Goal: Transaction & Acquisition: Purchase product/service

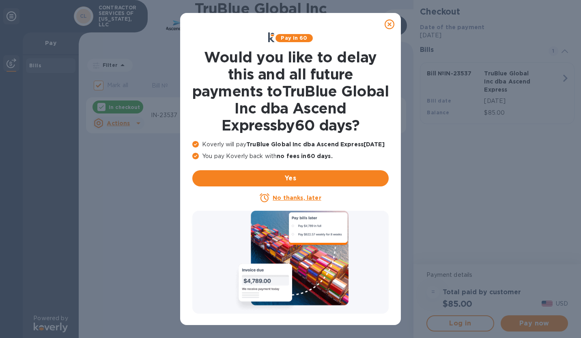
click at [310, 199] on u "No thanks, later" at bounding box center [297, 198] width 48 height 6
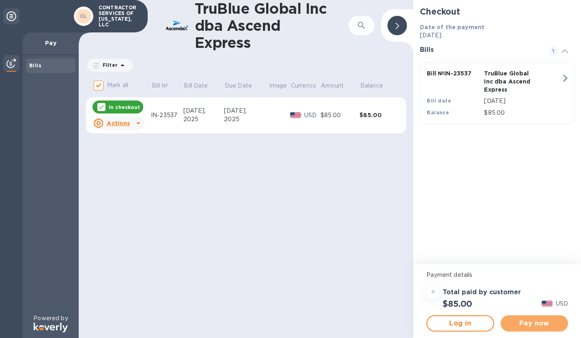
click at [527, 322] on span "Pay now" at bounding box center [534, 324] width 54 height 10
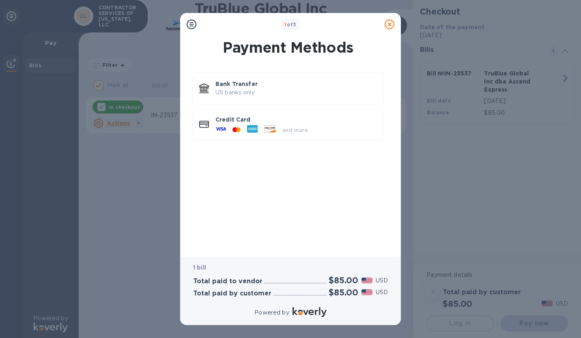
click at [261, 127] on div at bounding box center [270, 129] width 18 height 9
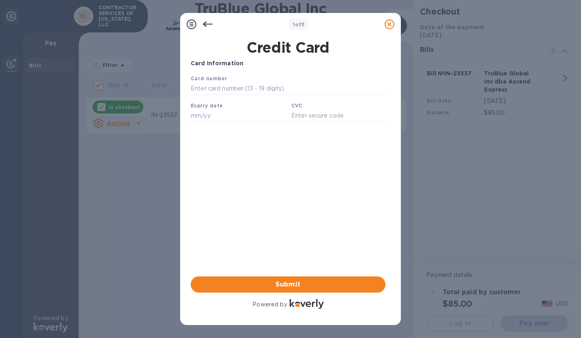
click at [224, 90] on input "text" at bounding box center [288, 89] width 195 height 12
type input "[CREDIT_CARD_NUMBER]"
type input "12/28"
click at [304, 120] on input "text" at bounding box center [338, 116] width 94 height 12
type input "409"
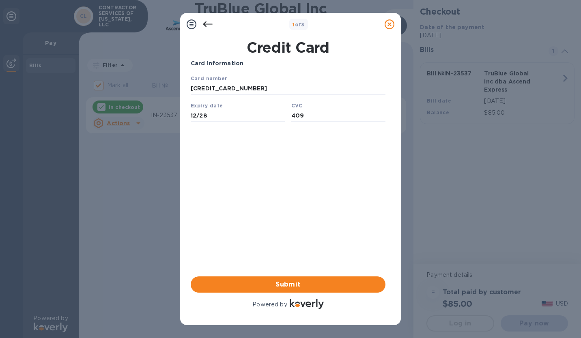
click at [293, 282] on span "Submit" at bounding box center [288, 285] width 182 height 10
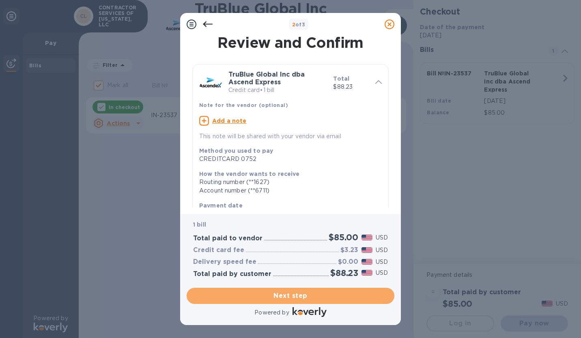
click at [305, 295] on span "Next step" at bounding box center [290, 296] width 195 height 10
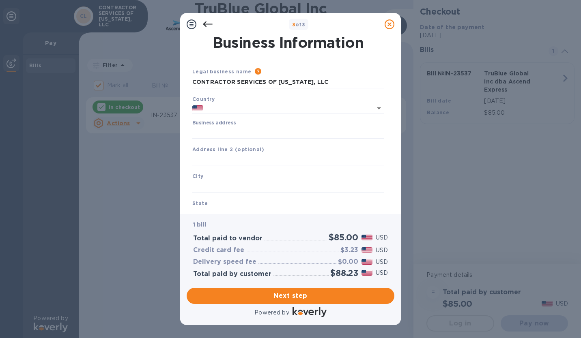
type input "[GEOGRAPHIC_DATA]"
click at [245, 133] on input "Business address" at bounding box center [287, 133] width 191 height 12
type input "[STREET_ADDRESS] View"
click at [236, 187] on input "text" at bounding box center [287, 187] width 191 height 12
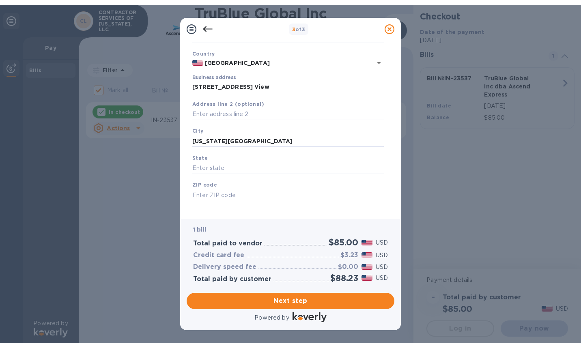
scroll to position [51, 0]
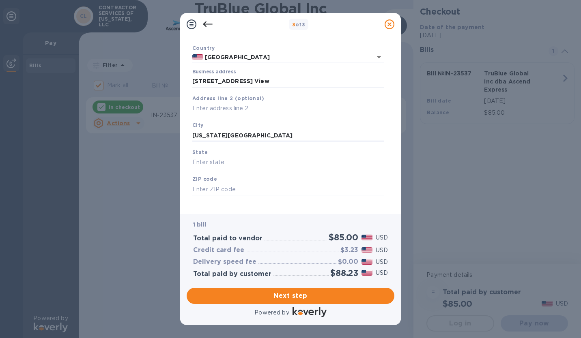
type input "[US_STATE][GEOGRAPHIC_DATA]"
click at [224, 160] on input "text" at bounding box center [287, 163] width 191 height 12
type input "[US_STATE]"
click at [224, 186] on input "text" at bounding box center [287, 189] width 191 height 12
type input "80908"
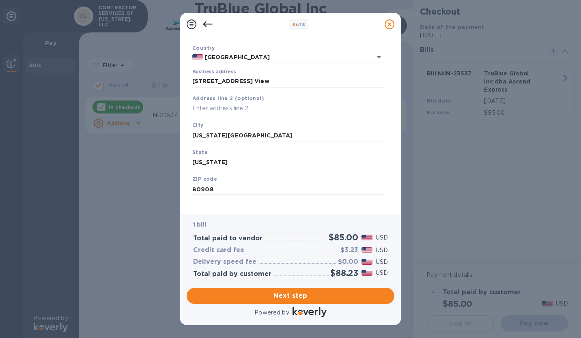
click at [283, 296] on span "Next step" at bounding box center [290, 296] width 195 height 10
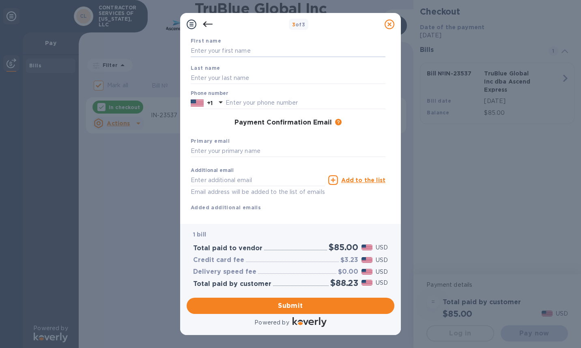
click at [214, 51] on input "text" at bounding box center [288, 51] width 195 height 12
type input "[PERSON_NAME]"
type input "3092025061"
type input "[PERSON_NAME][EMAIL_ADDRESS][PERSON_NAME][DOMAIN_NAME]"
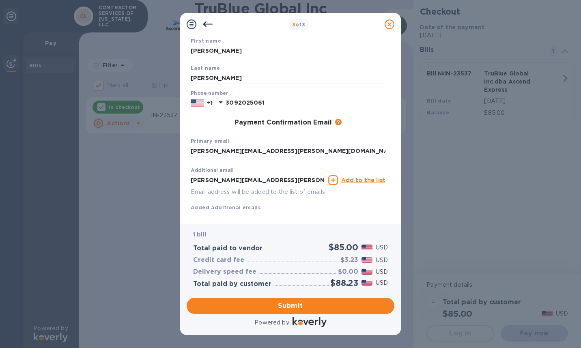
click at [342, 213] on div "Additional email [PERSON_NAME][EMAIL_ADDRESS][PERSON_NAME][DOMAIN_NAME] Email a…" at bounding box center [287, 187] width 201 height 55
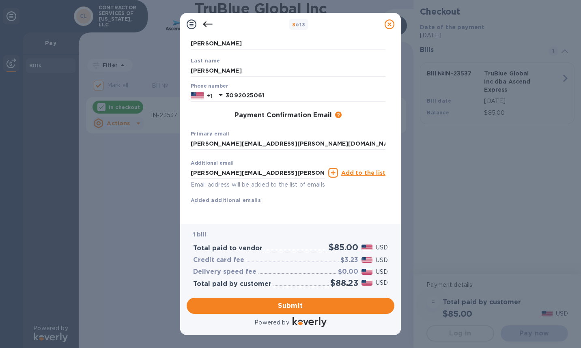
scroll to position [69, 0]
click at [294, 167] on input "[PERSON_NAME][EMAIL_ADDRESS][PERSON_NAME][DOMAIN_NAME]" at bounding box center [258, 173] width 134 height 12
type input "r"
click at [347, 201] on div "First name [PERSON_NAME] Last name [PERSON_NAME] Phone number [PHONE_NUMBER] Pa…" at bounding box center [288, 123] width 195 height 188
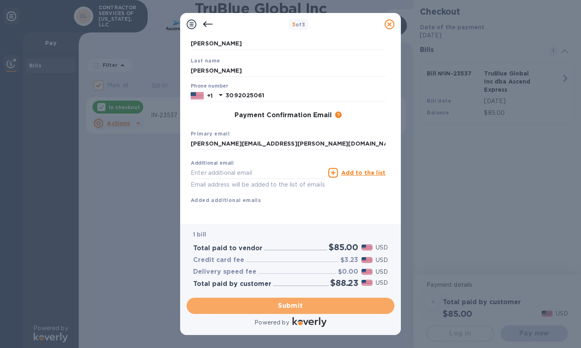
click at [294, 309] on span "Submit" at bounding box center [290, 306] width 195 height 10
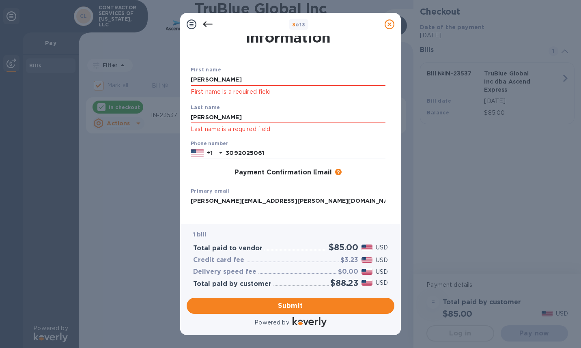
scroll to position [0, 0]
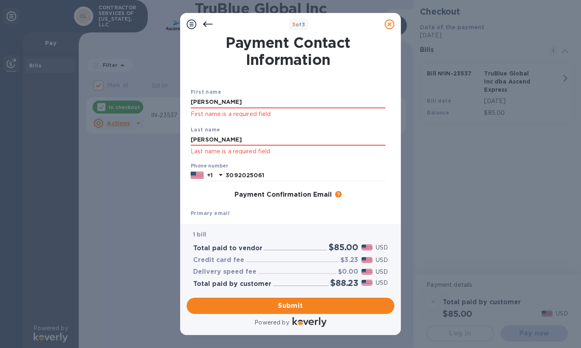
click at [219, 102] on input "[PERSON_NAME]" at bounding box center [288, 102] width 195 height 12
type input "[PERSON_NAME]"
click at [199, 142] on input "[PERSON_NAME]" at bounding box center [288, 140] width 195 height 12
click at [226, 140] on input "[PERSON_NAME]" at bounding box center [288, 140] width 195 height 12
type input "[PERSON_NAME]"
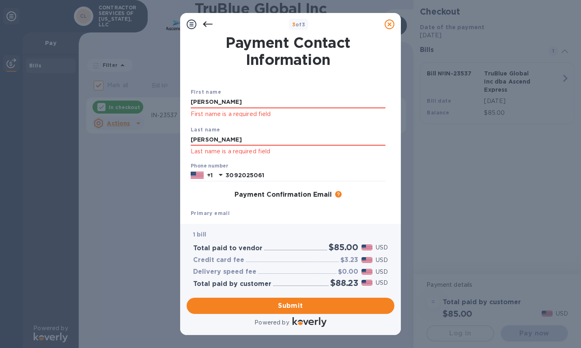
click at [316, 129] on div "Last name [PERSON_NAME] Last name is a required field" at bounding box center [287, 141] width 201 height 38
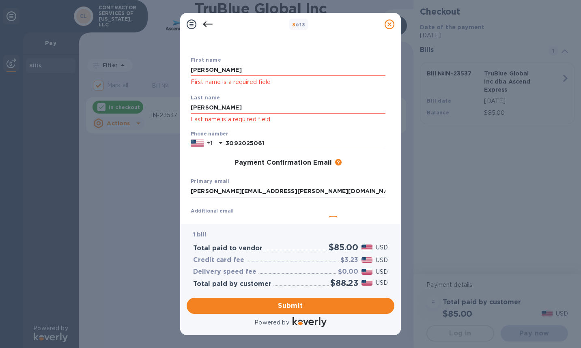
scroll to position [34, 0]
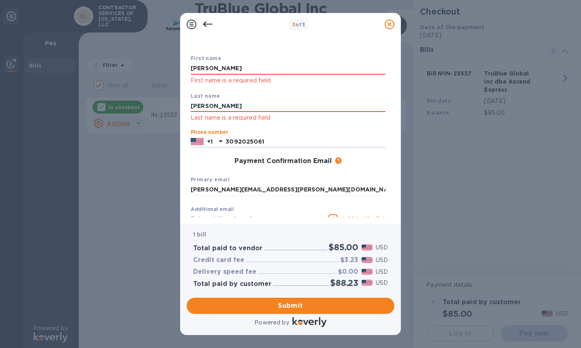
click at [274, 143] on input "3092025061" at bounding box center [306, 142] width 160 height 12
type input "3092025061"
click at [206, 168] on div "Payment Confirmation Email The added email addresses will be used to send the p…" at bounding box center [287, 161] width 201 height 15
click at [281, 192] on input "[PERSON_NAME][EMAIL_ADDRESS][PERSON_NAME][DOMAIN_NAME]" at bounding box center [288, 190] width 195 height 12
type input "[PERSON_NAME][EMAIL_ADDRESS][PERSON_NAME][DOMAIN_NAME]"
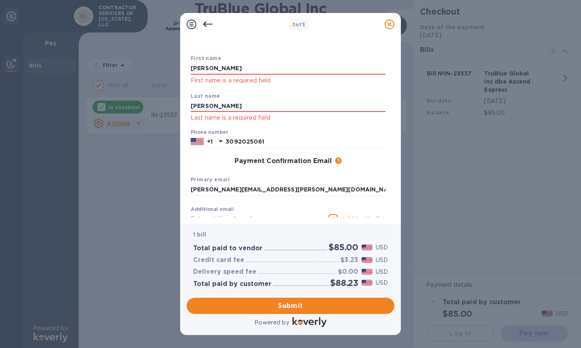
click at [294, 179] on div "Primary email [PERSON_NAME][EMAIL_ADDRESS][PERSON_NAME][DOMAIN_NAME]" at bounding box center [287, 185] width 201 height 27
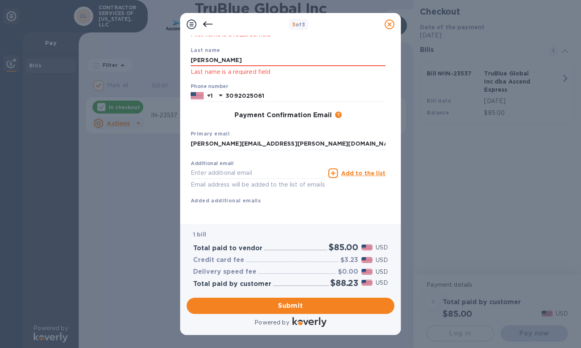
scroll to position [90, 0]
click at [292, 306] on span "Submit" at bounding box center [290, 306] width 195 height 10
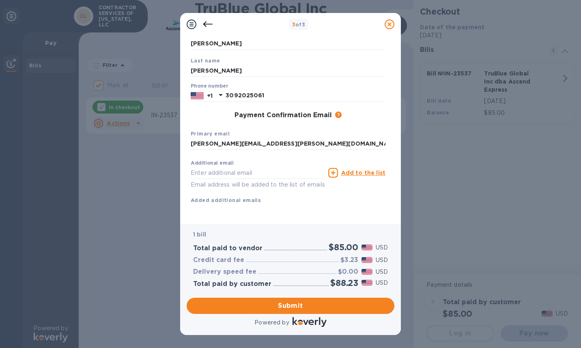
scroll to position [69, 0]
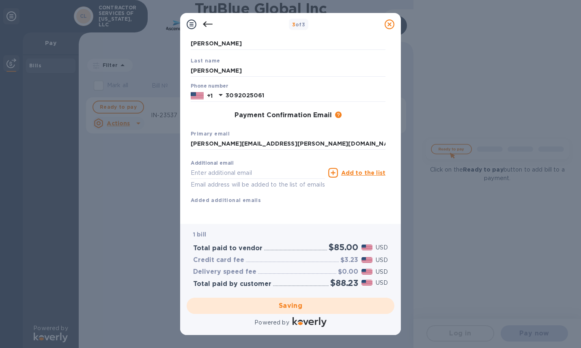
checkbox input "false"
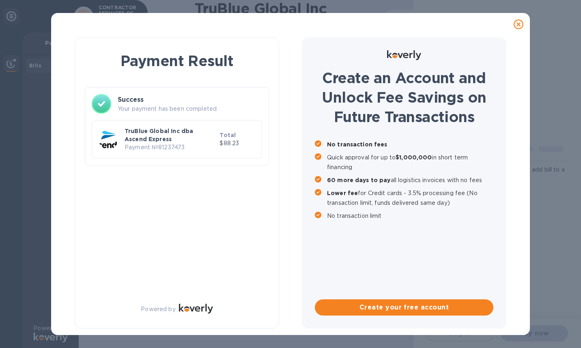
scroll to position [0, 0]
